Goal: Check status: Check status

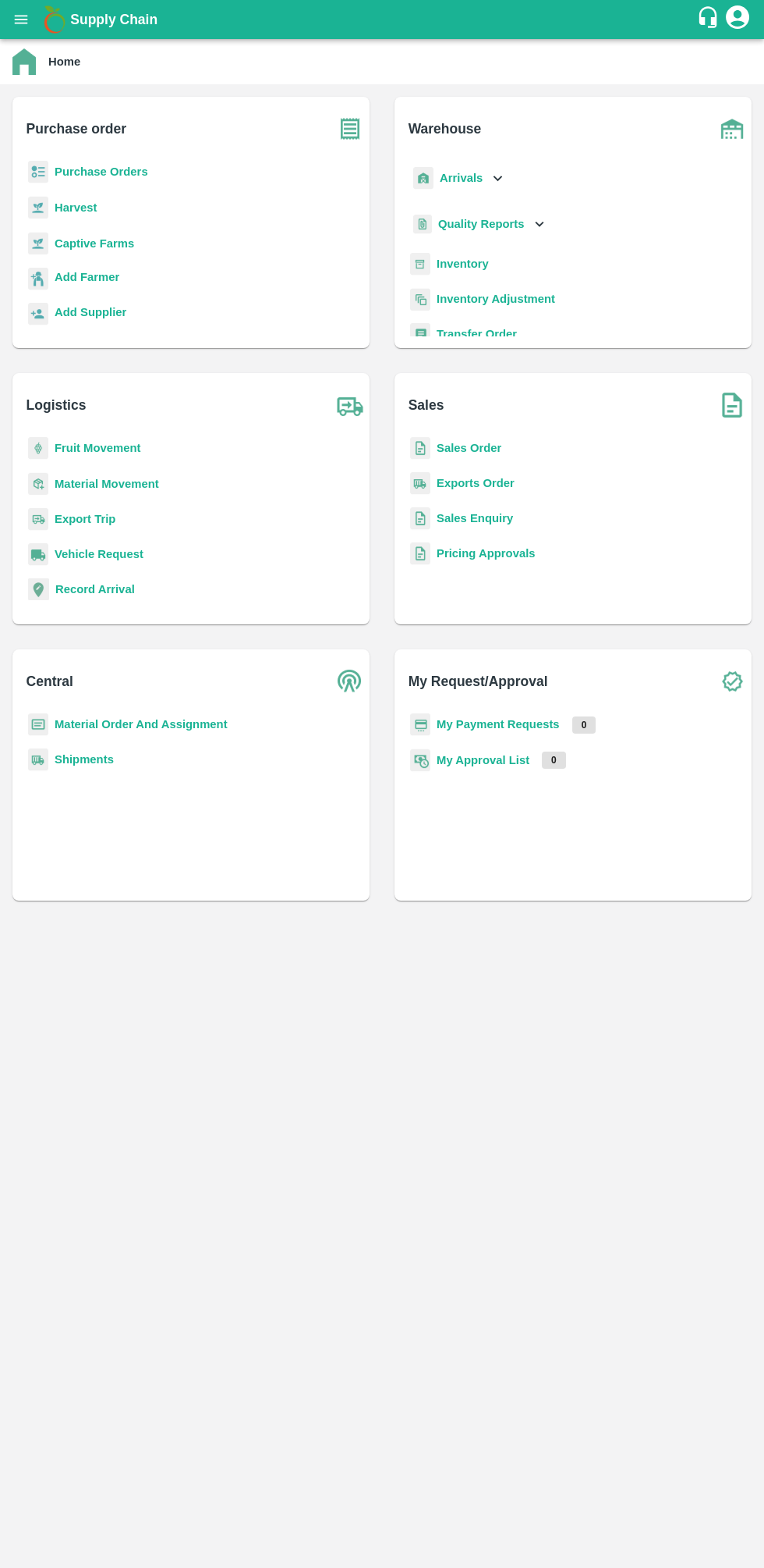
click at [480, 447] on b "Sales Order" at bounding box center [469, 448] width 65 height 12
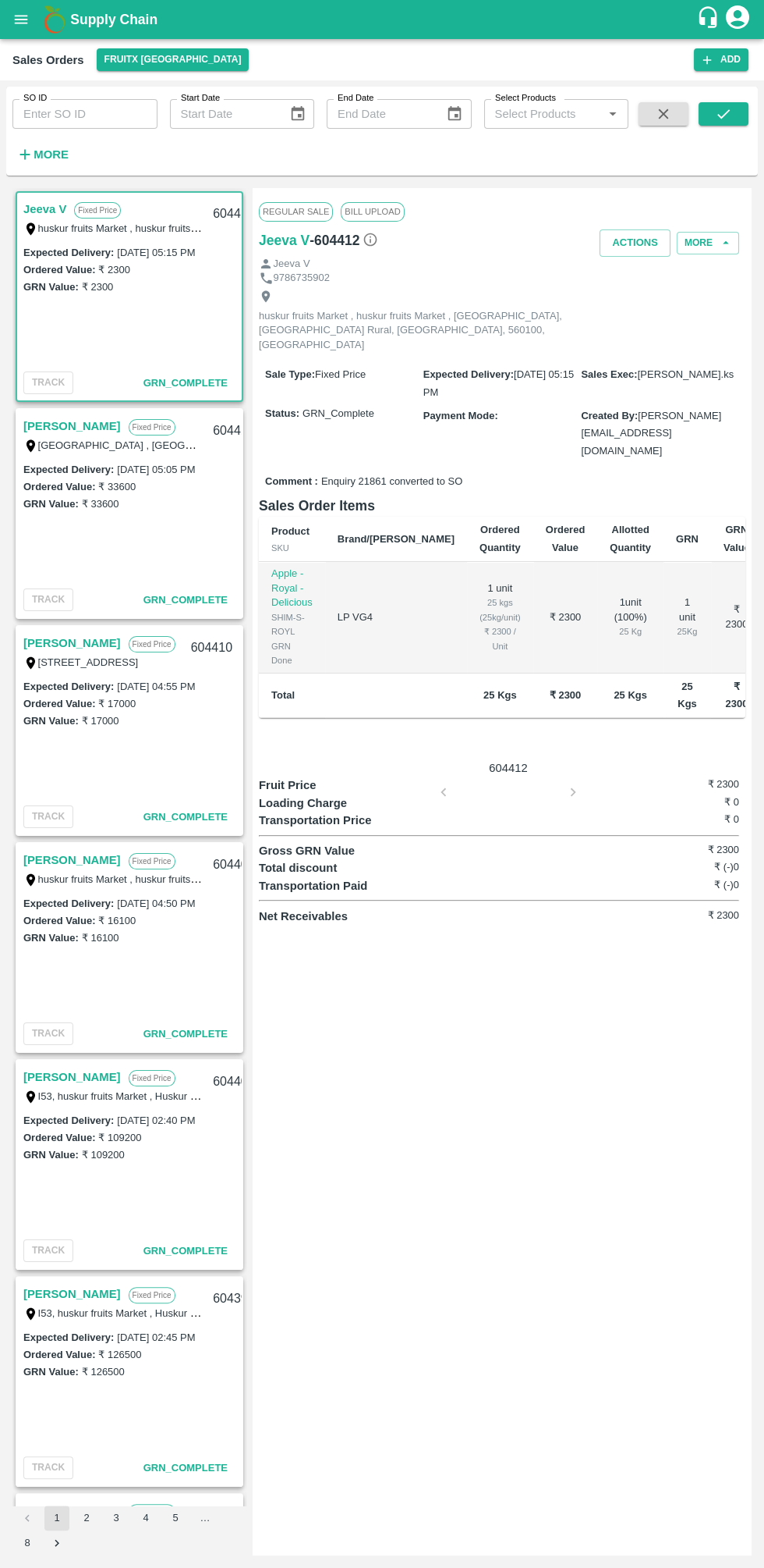
click at [91, 121] on input "SO ID" at bounding box center [85, 114] width 145 height 30
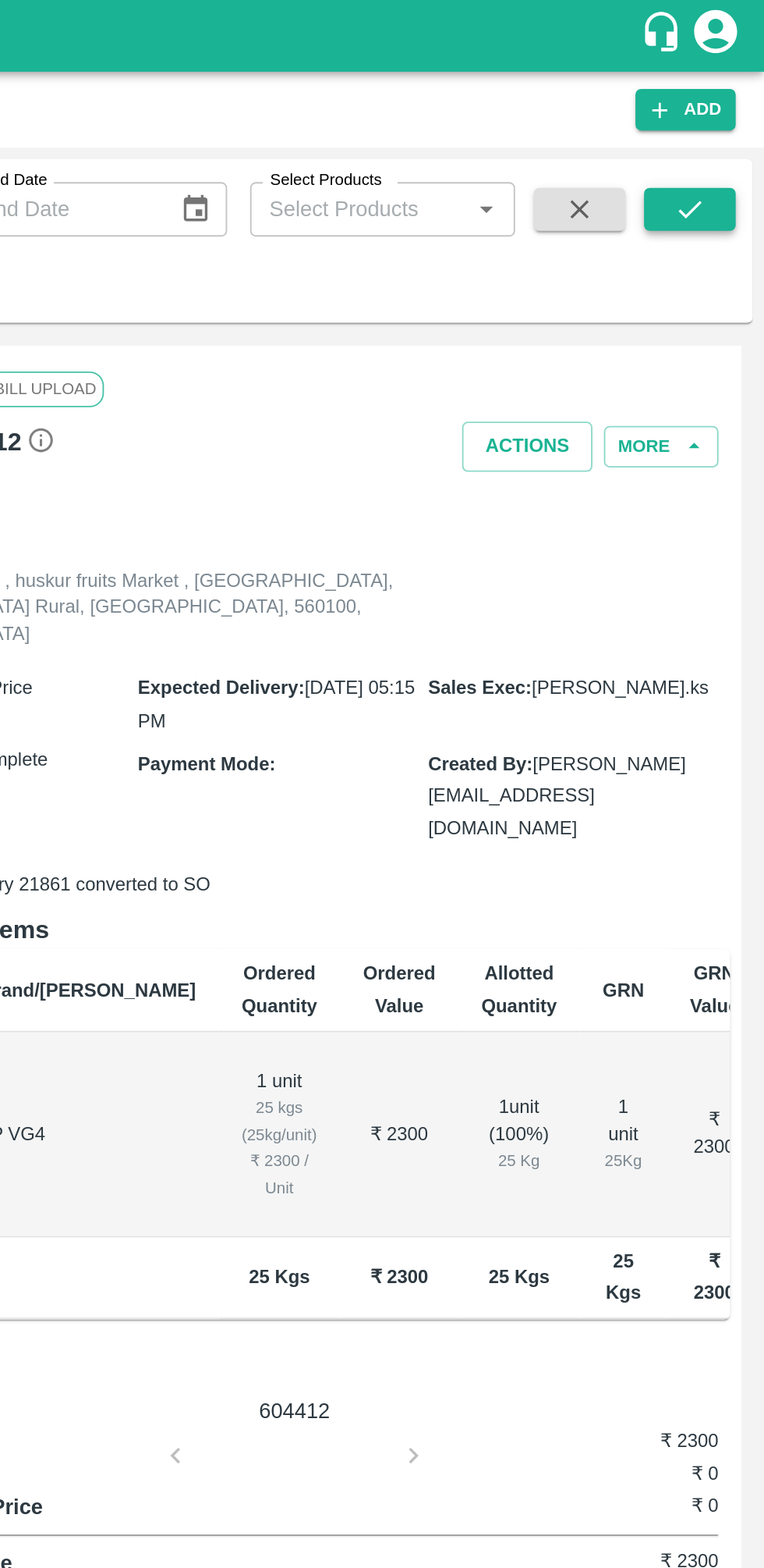
type input "604109"
click at [731, 115] on icon "submit" at bounding box center [724, 114] width 17 height 17
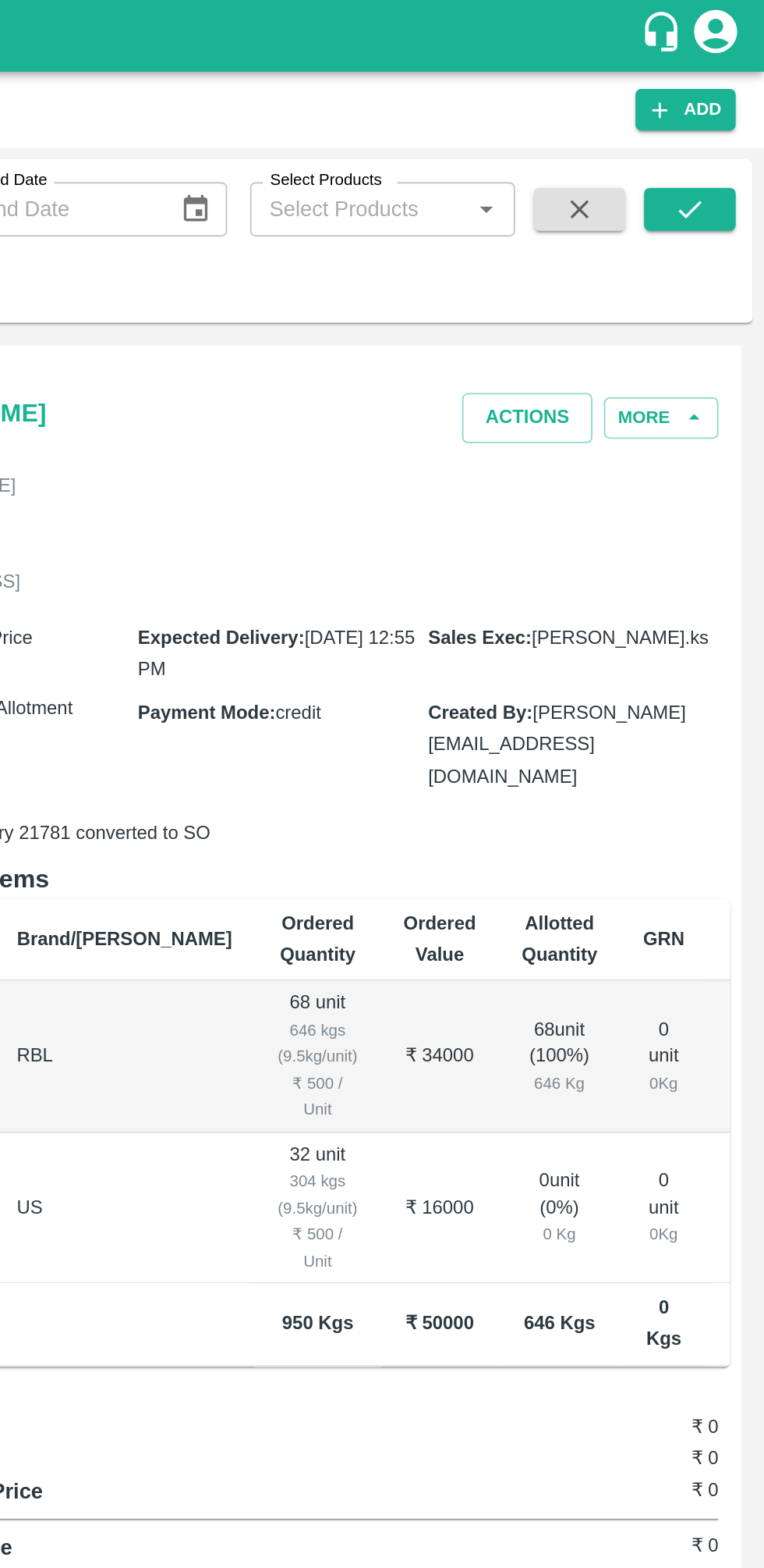
click at [633, 553] on div "68 unit ( 100 %) 646 Kg" at bounding box center [653, 575] width 41 height 44
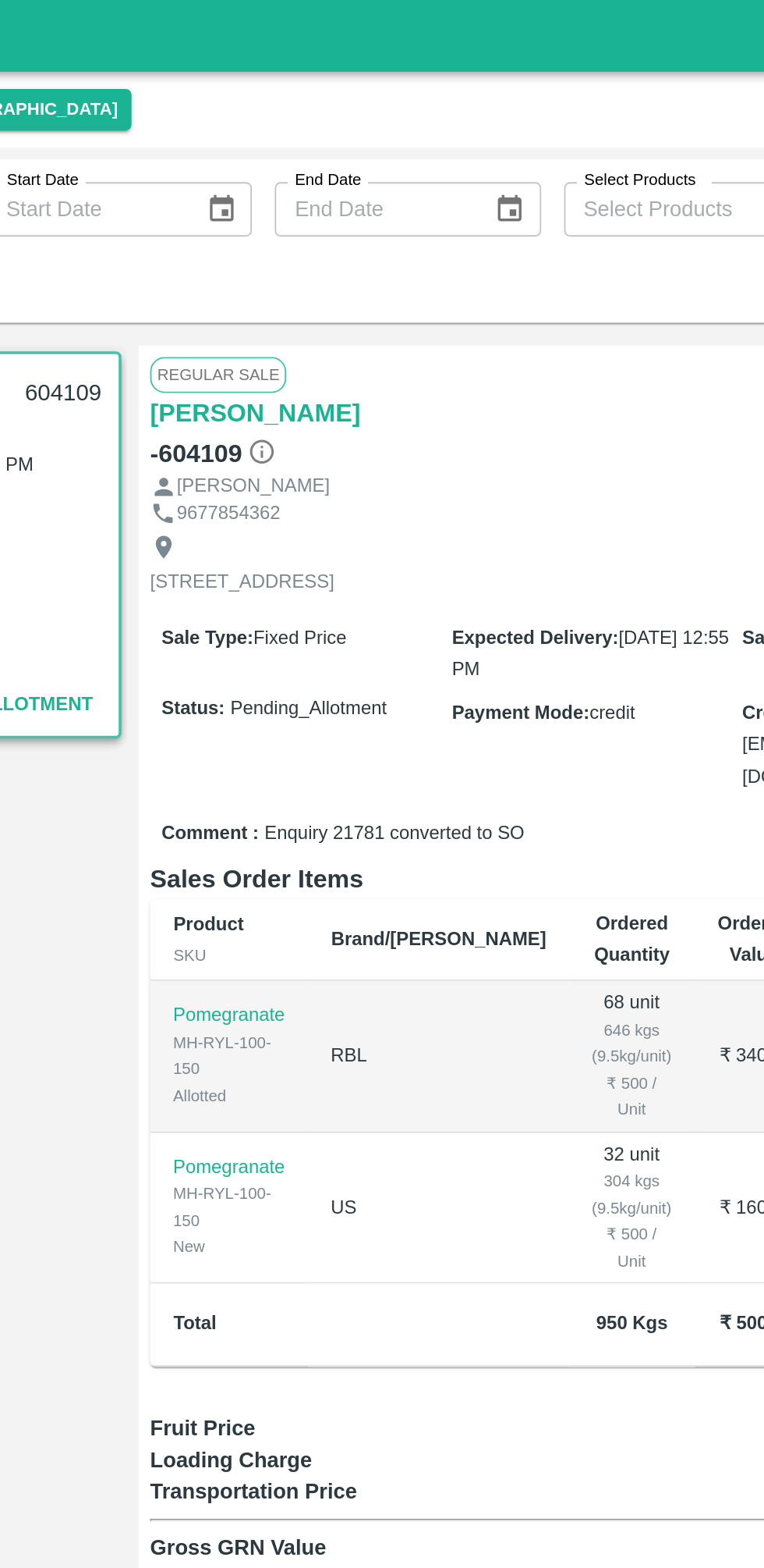
click at [648, 233] on button "Actions" at bounding box center [635, 228] width 71 height 28
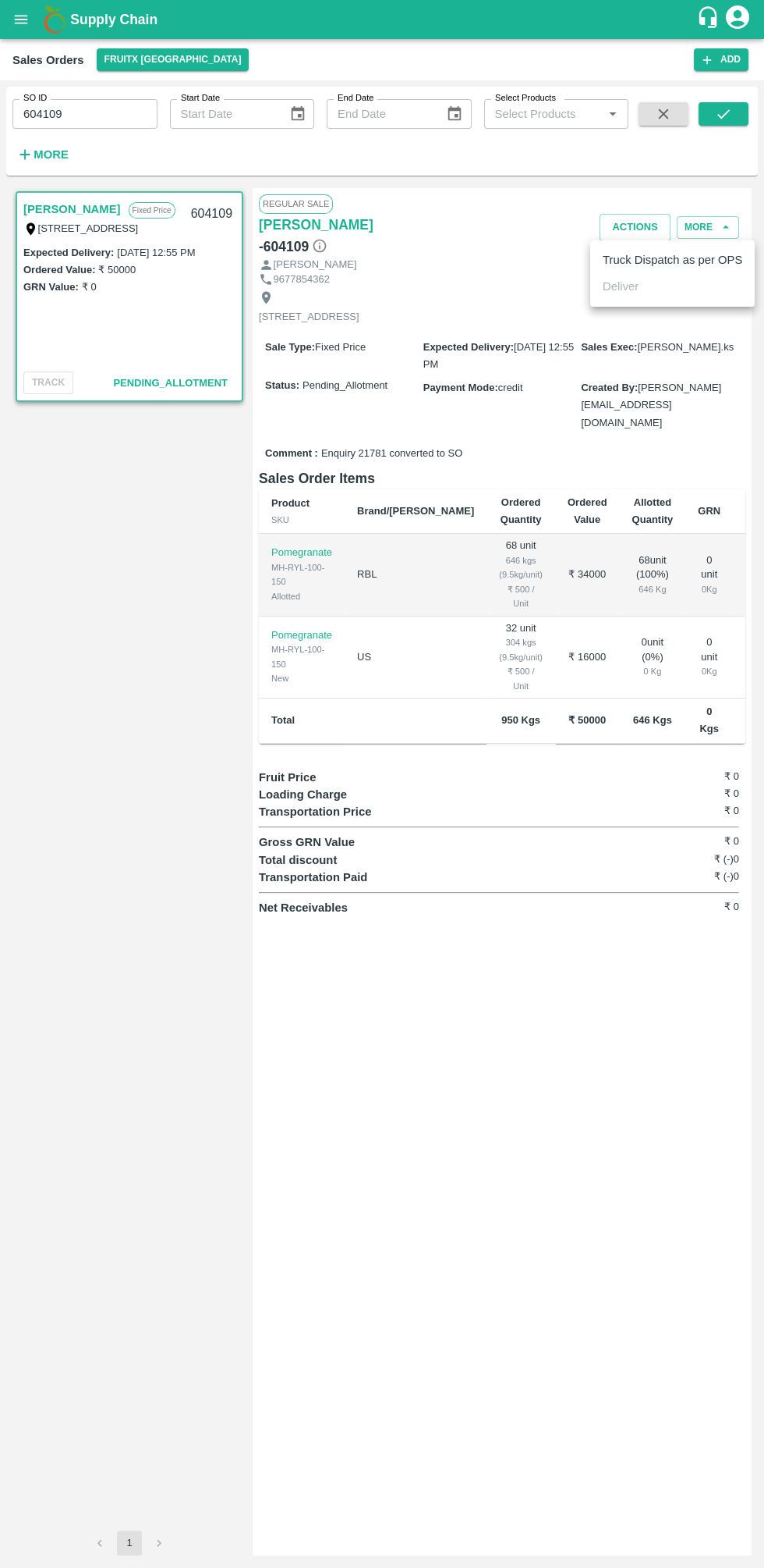
click at [206, 791] on div at bounding box center [382, 784] width 764 height 1568
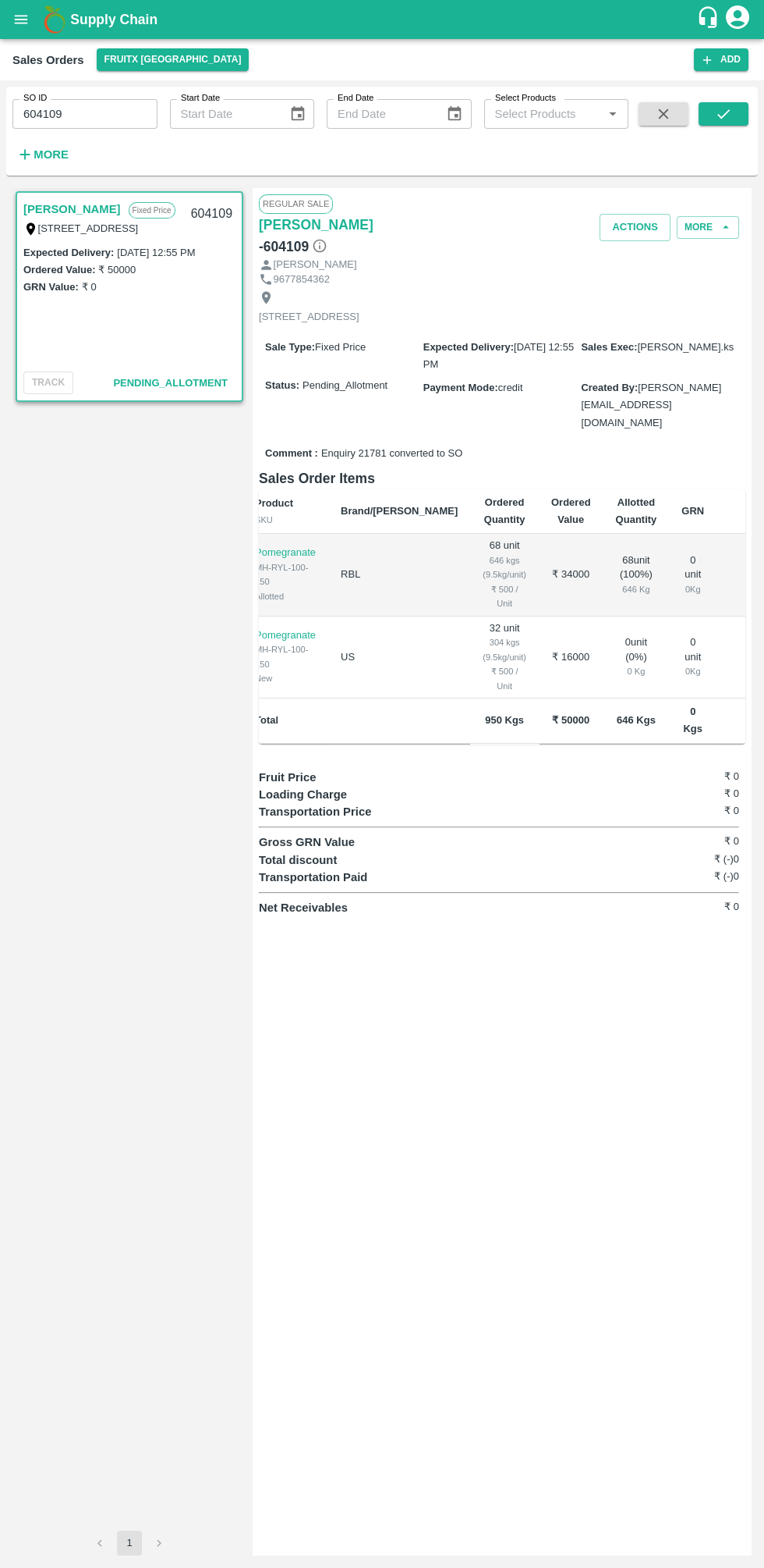
scroll to position [0, 12]
click at [633, 233] on button "Actions" at bounding box center [635, 228] width 71 height 28
